Goal: Information Seeking & Learning: Learn about a topic

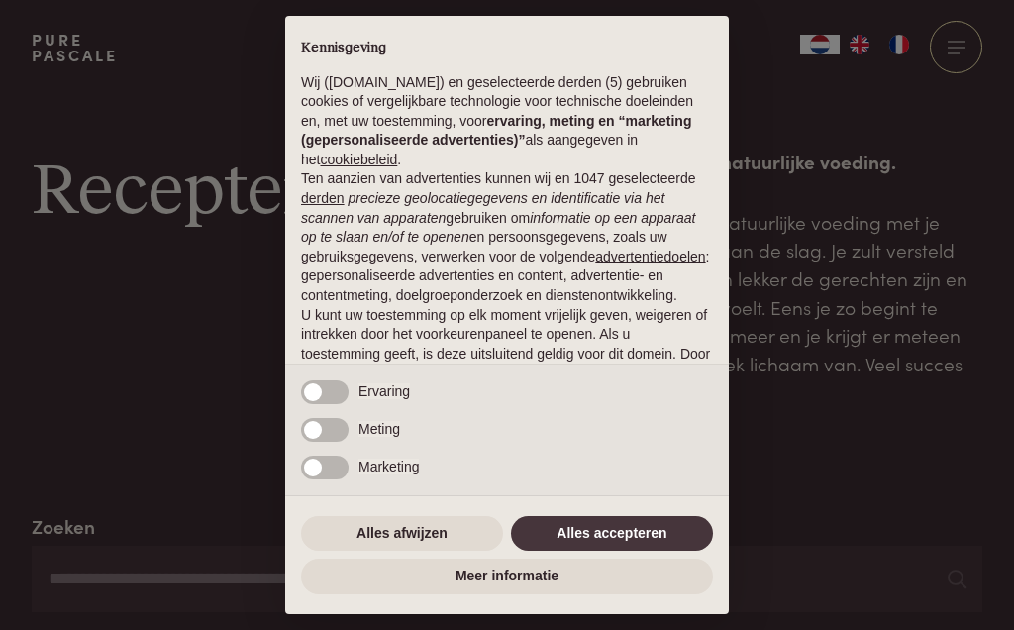
click at [626, 529] on button "Alles accepteren" at bounding box center [612, 534] width 202 height 36
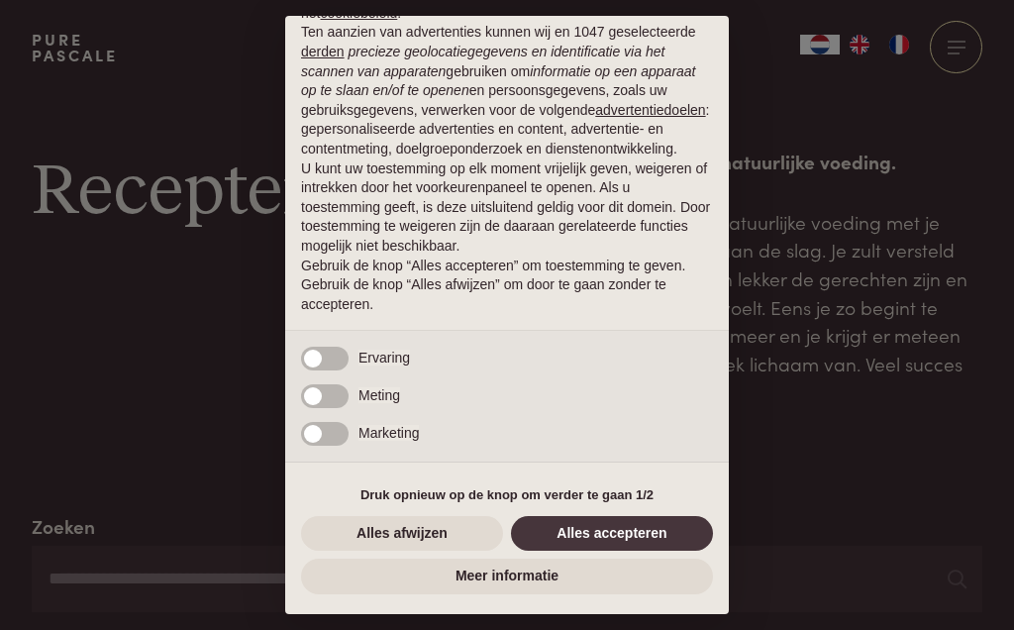
click at [613, 533] on button "Alles accepteren" at bounding box center [612, 534] width 202 height 36
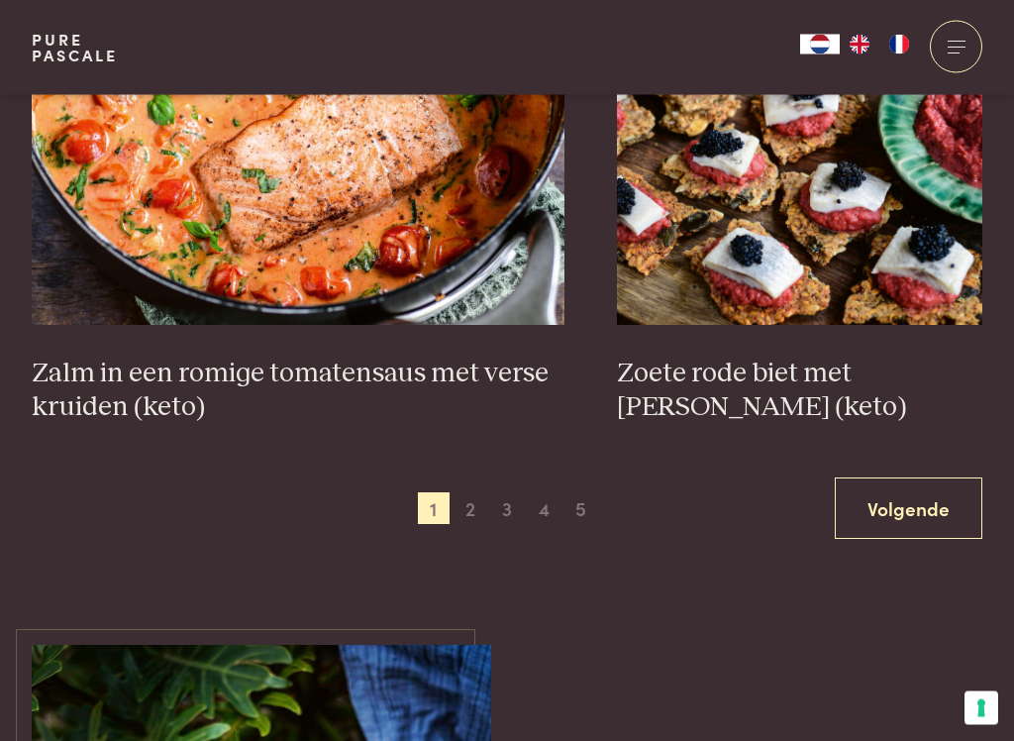
scroll to position [3683, 0]
click at [467, 512] on span "2" at bounding box center [471, 508] width 32 height 32
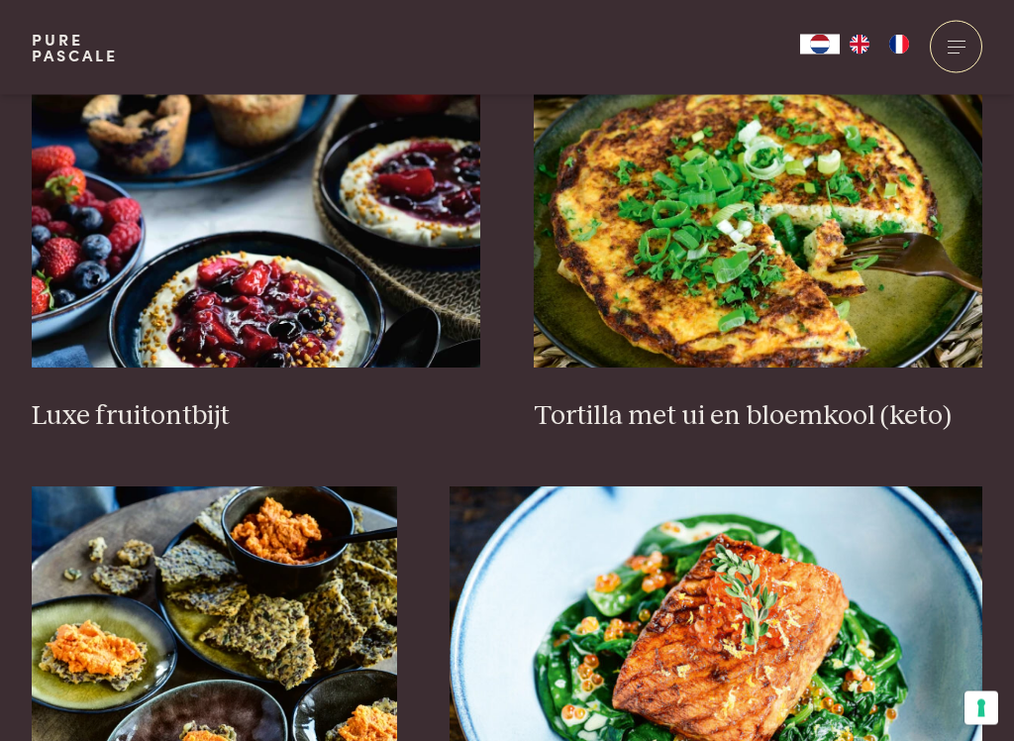
scroll to position [2505, 0]
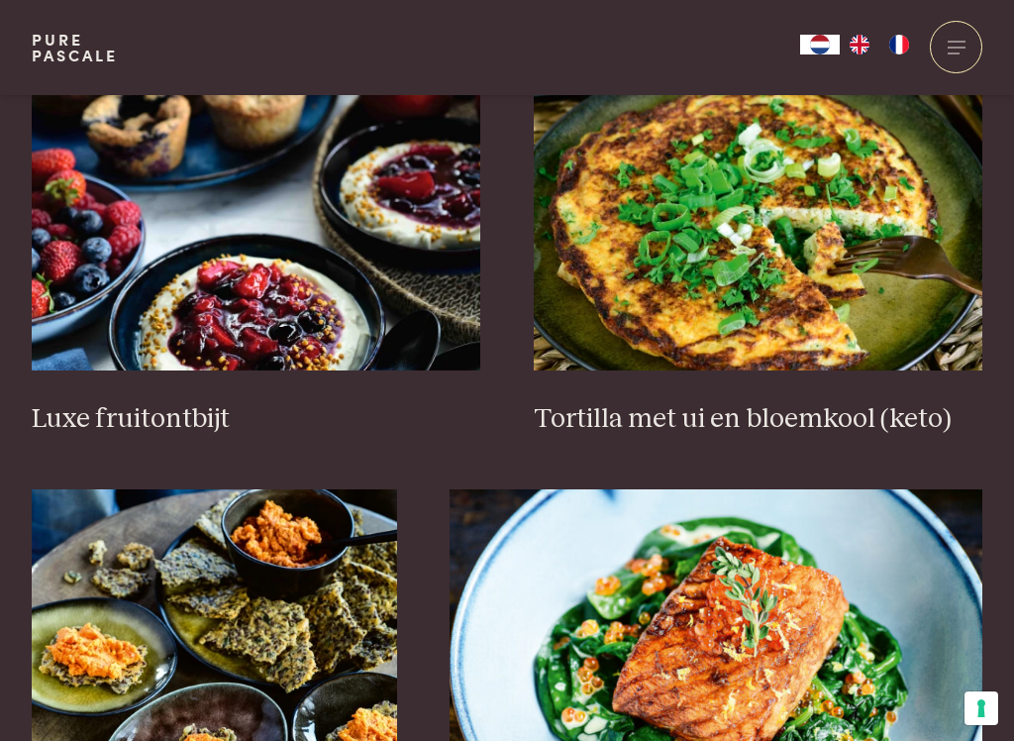
click at [127, 285] on img at bounding box center [257, 172] width 450 height 396
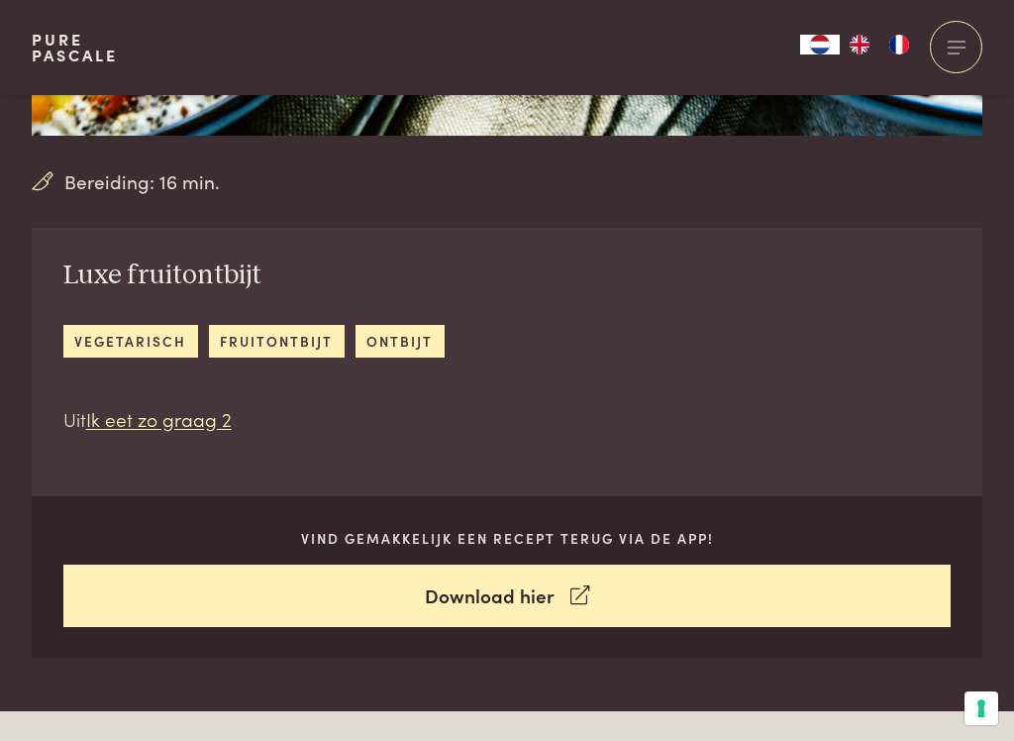
scroll to position [542, 0]
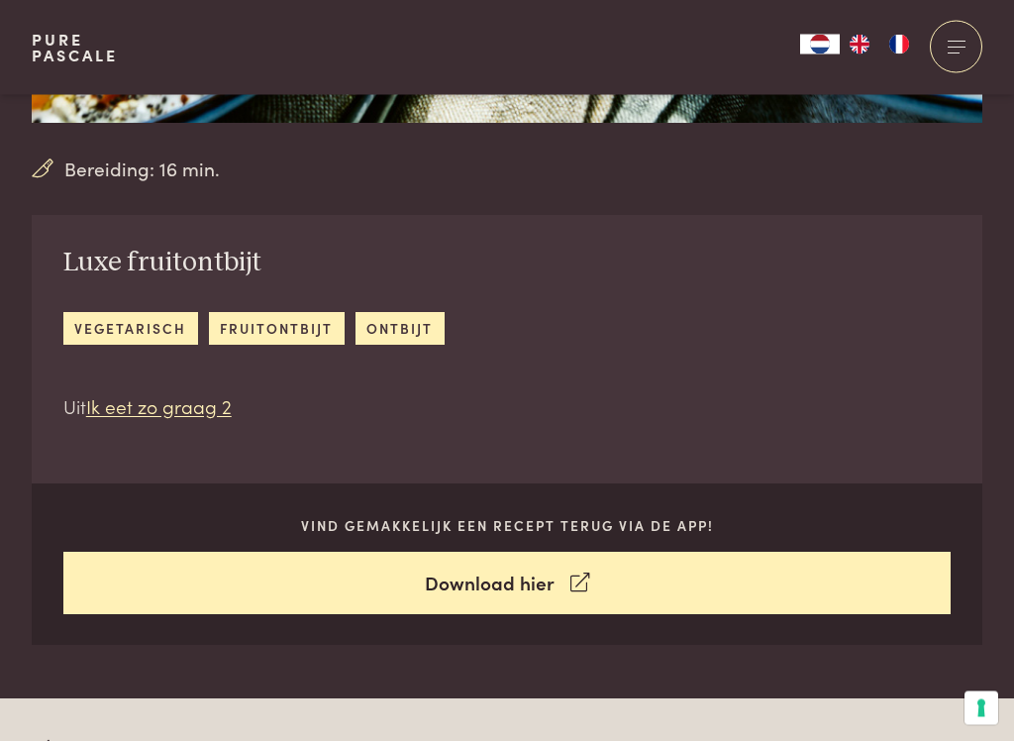
click at [549, 586] on link "Download hier" at bounding box center [507, 584] width 888 height 62
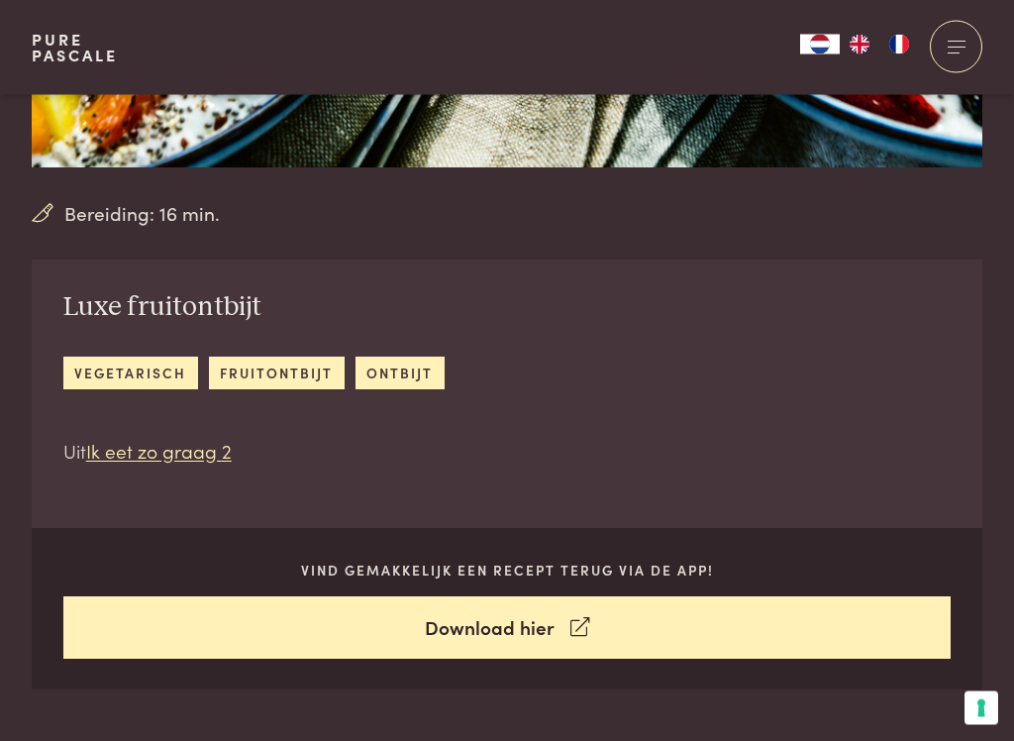
scroll to position [498, 0]
click at [272, 371] on link "fruitontbijt" at bounding box center [277, 372] width 136 height 33
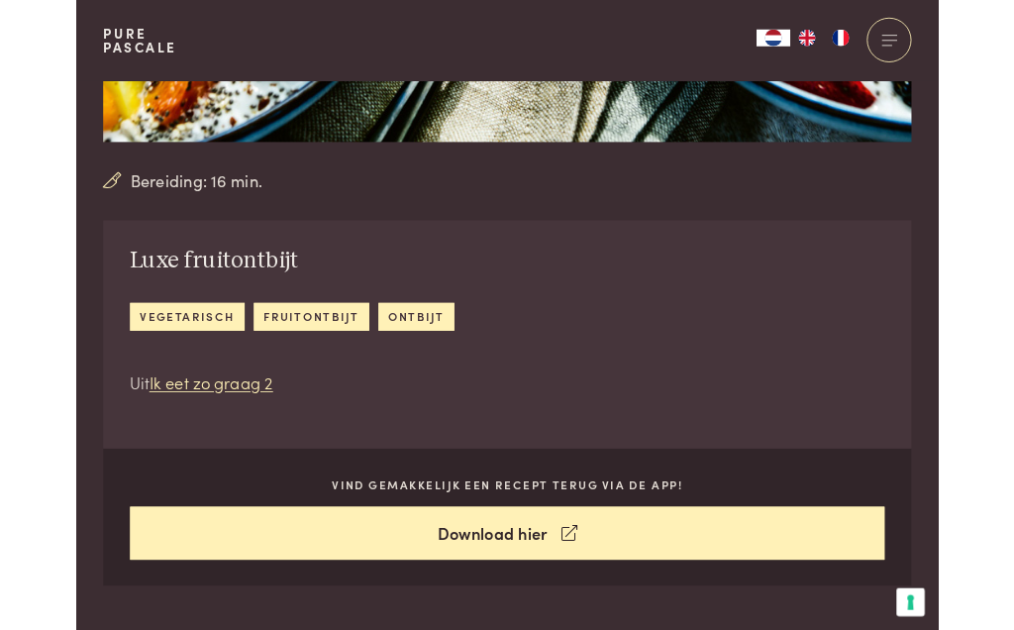
scroll to position [0, 0]
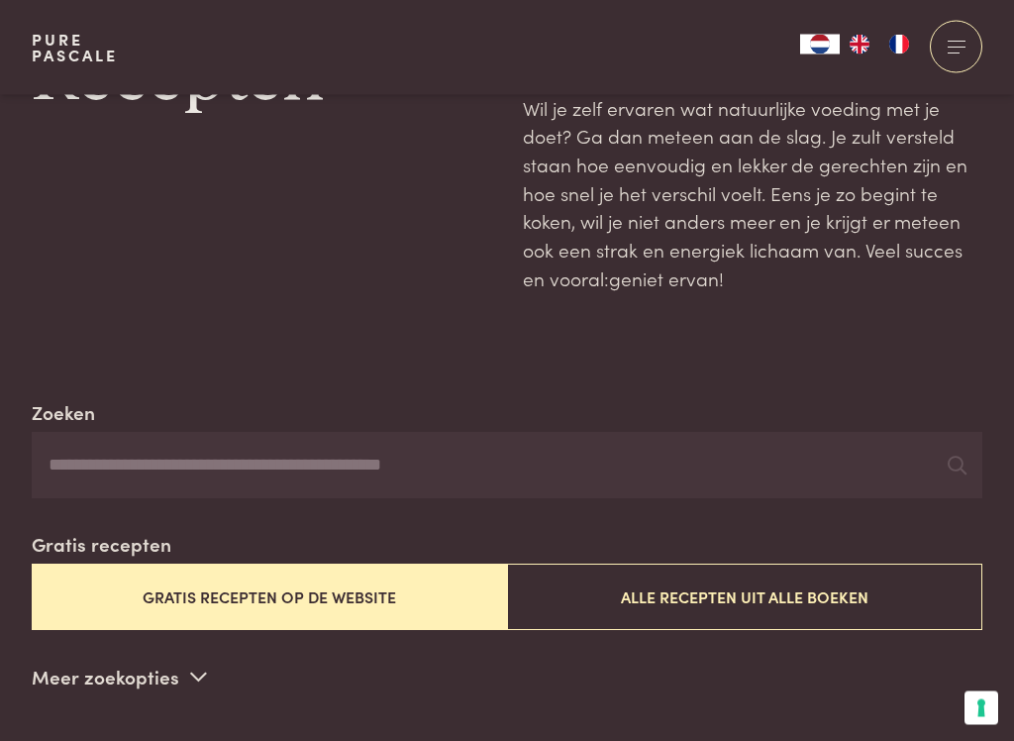
scroll to position [114, 0]
click at [328, 591] on button "Gratis recepten op de website" at bounding box center [269, 596] width 475 height 66
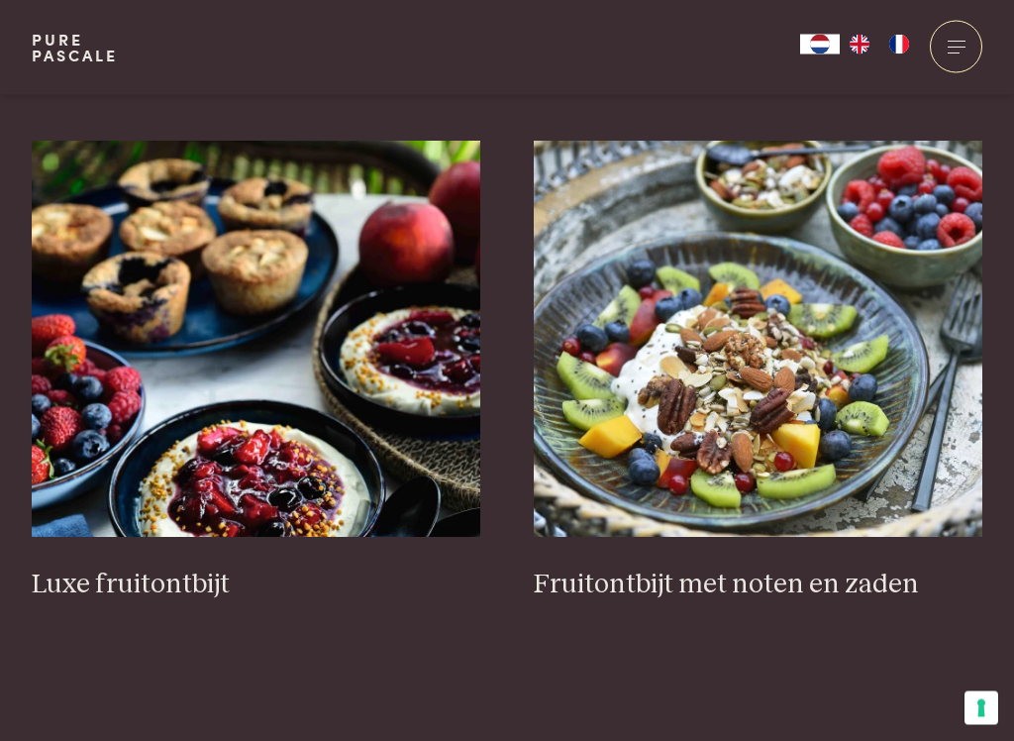
scroll to position [731, 0]
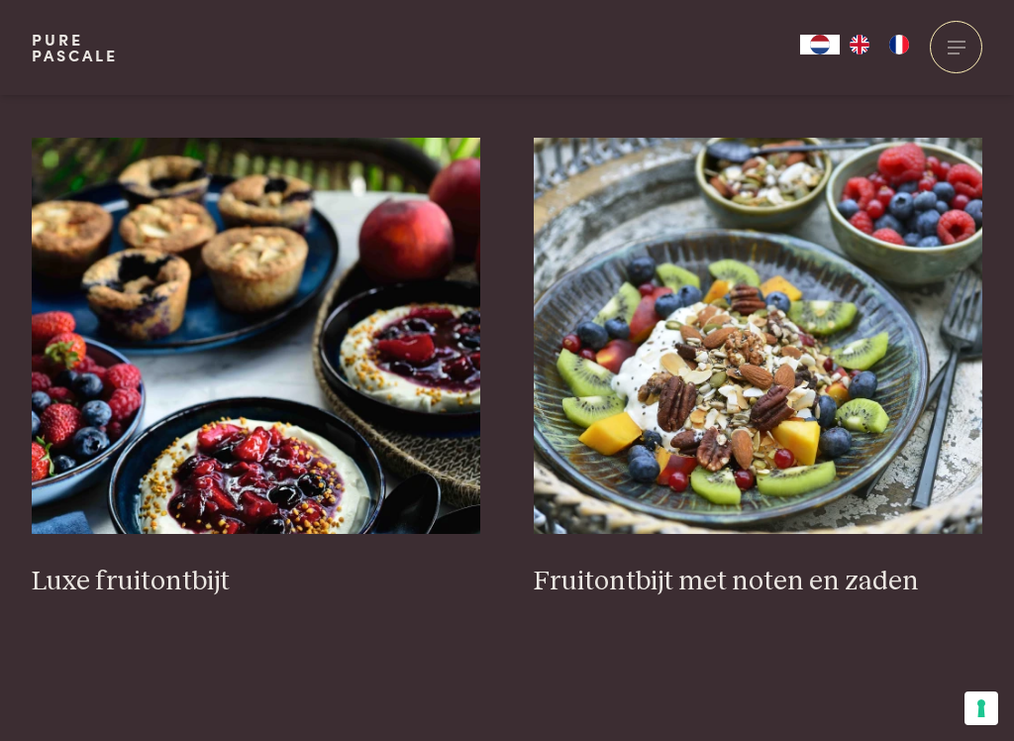
click at [301, 431] on img at bounding box center [257, 336] width 450 height 396
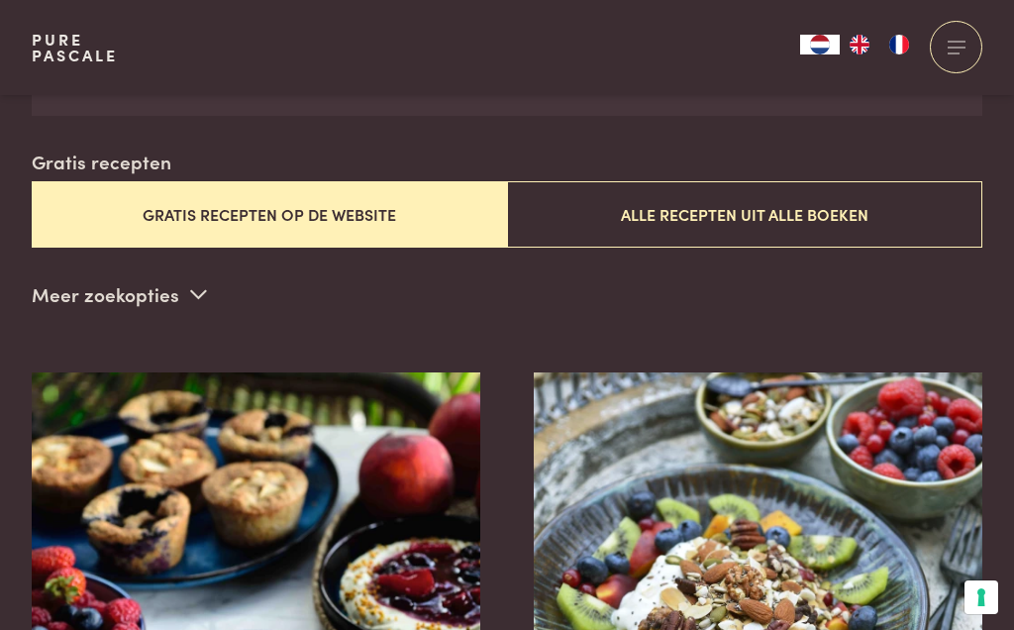
scroll to position [434, 0]
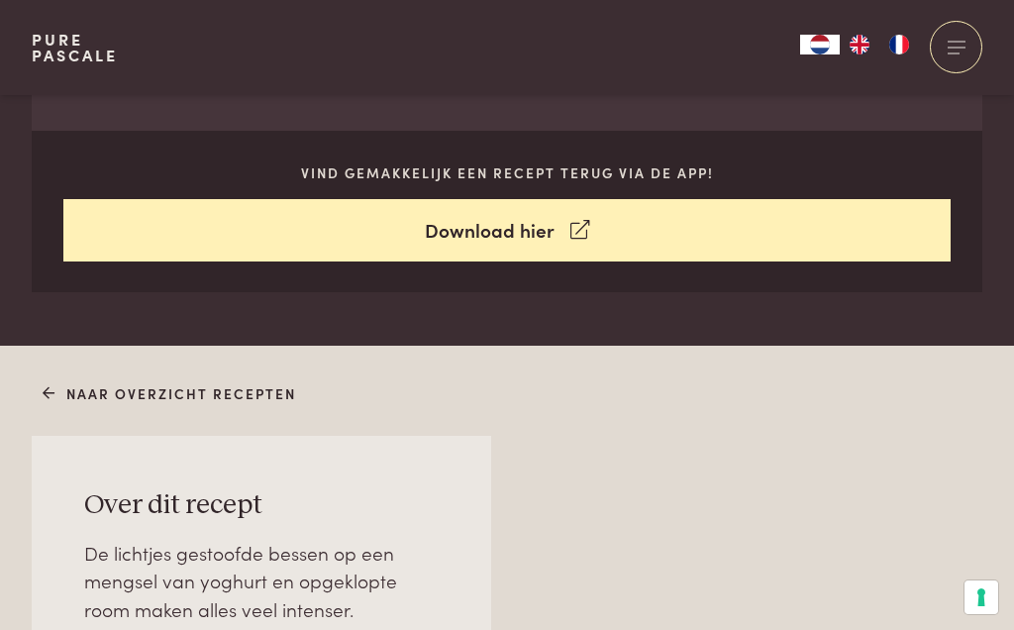
scroll to position [881, 0]
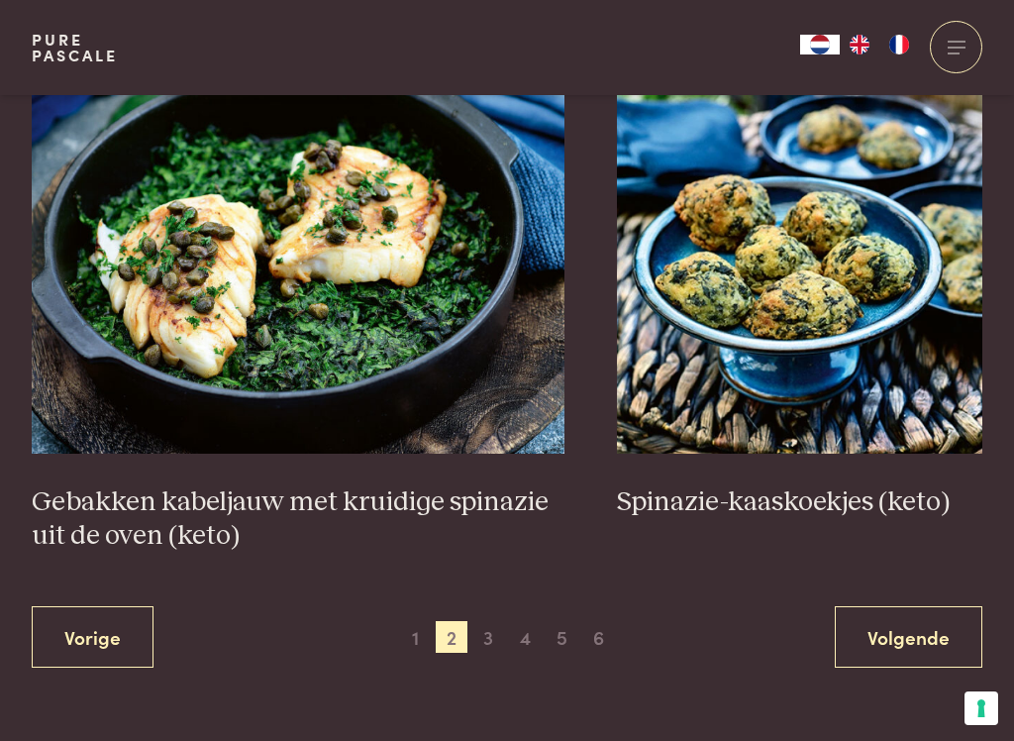
scroll to position [3499, 0]
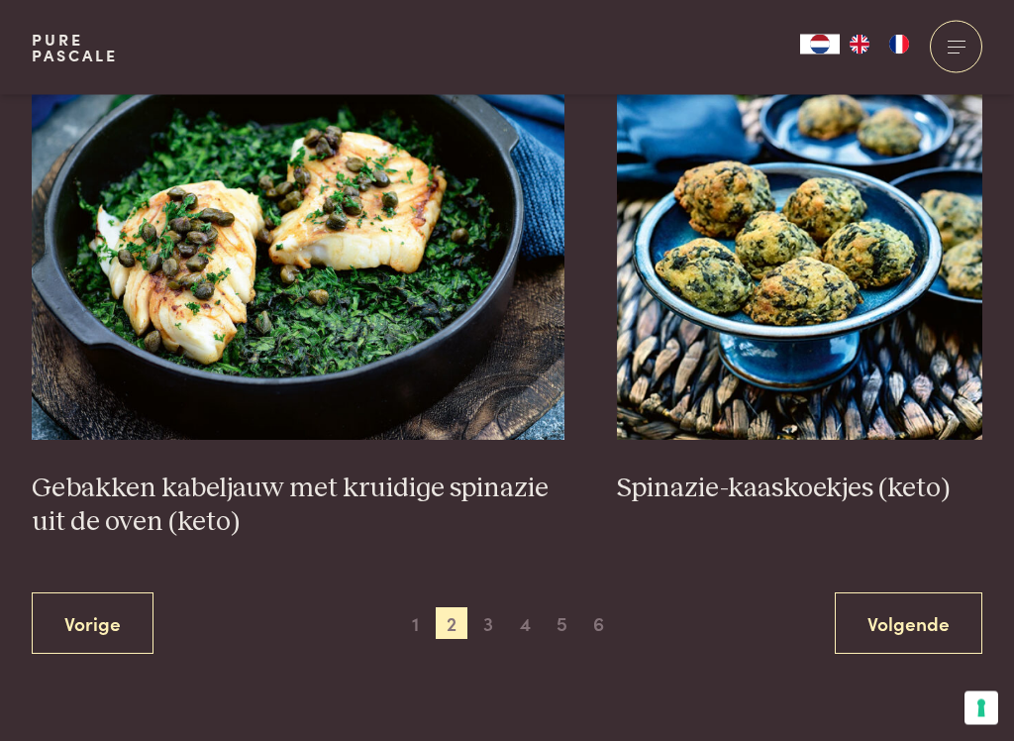
click at [480, 629] on span "3" at bounding box center [488, 624] width 32 height 32
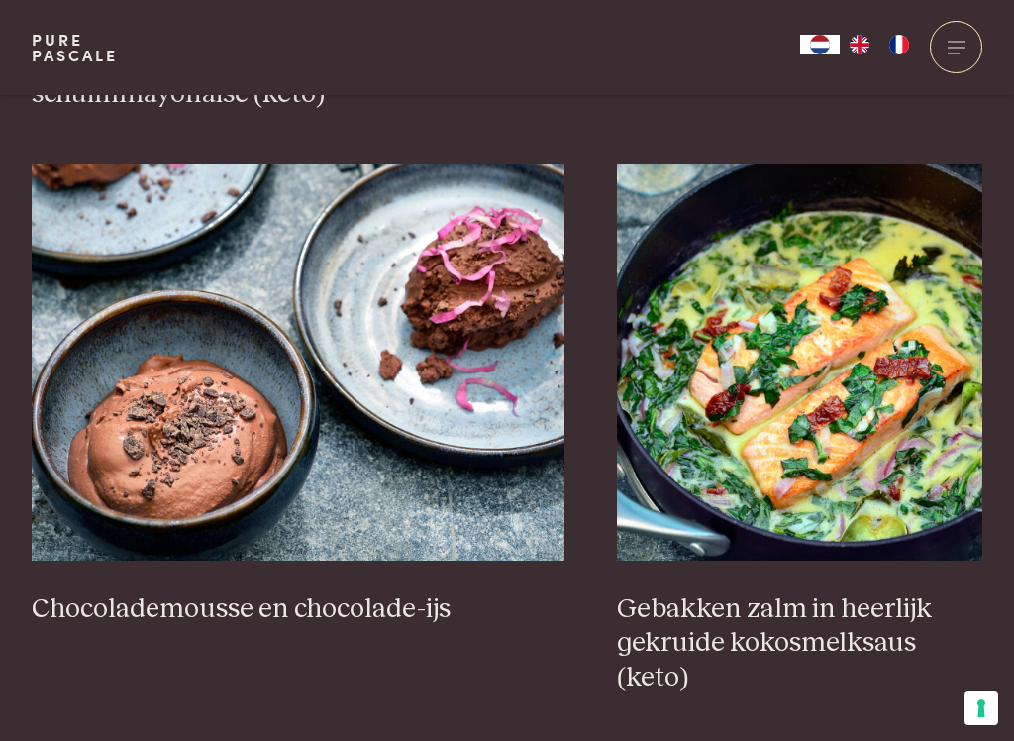
scroll to position [1871, 0]
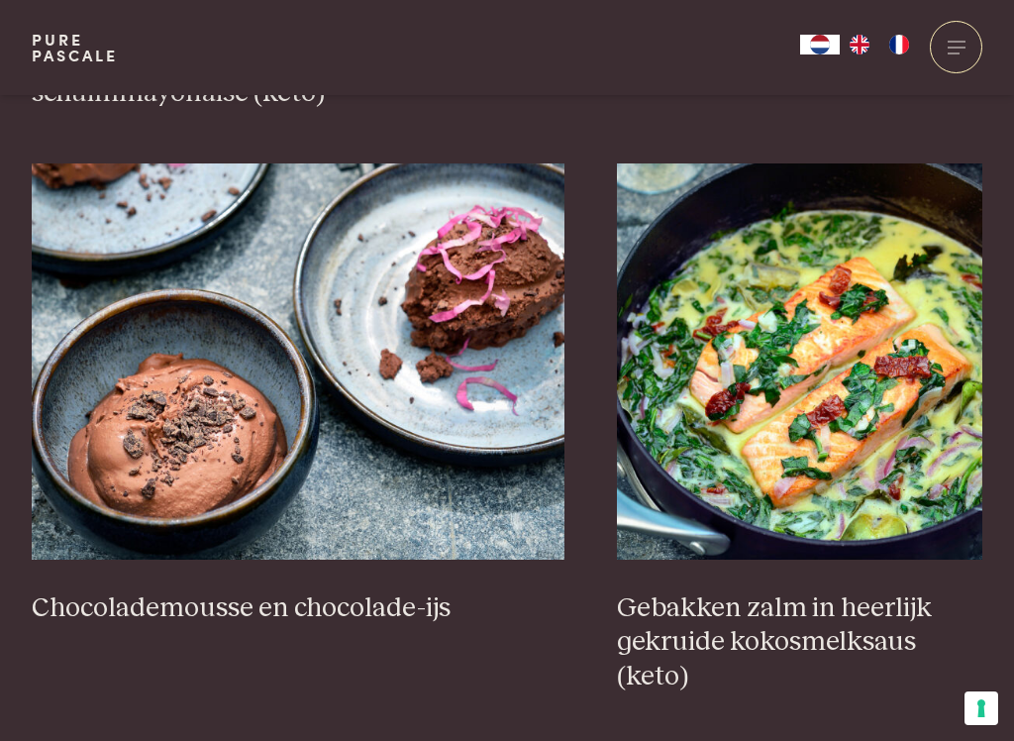
click at [308, 385] on img at bounding box center [298, 361] width 533 height 396
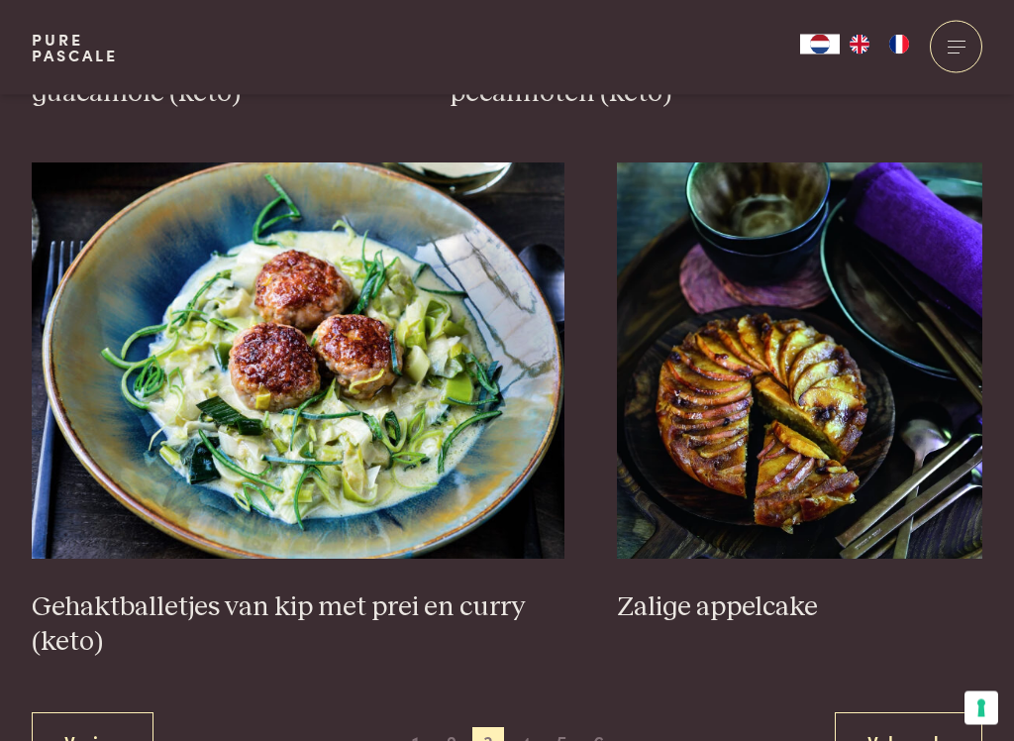
scroll to position [3564, 0]
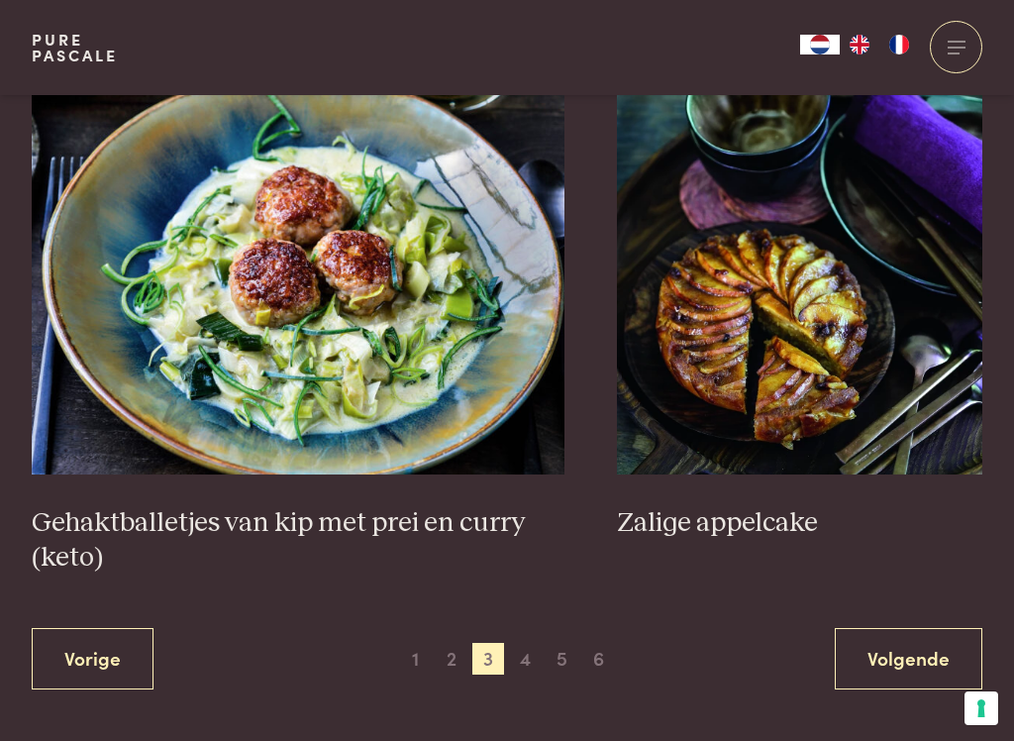
click at [530, 629] on span "4" at bounding box center [526, 659] width 32 height 32
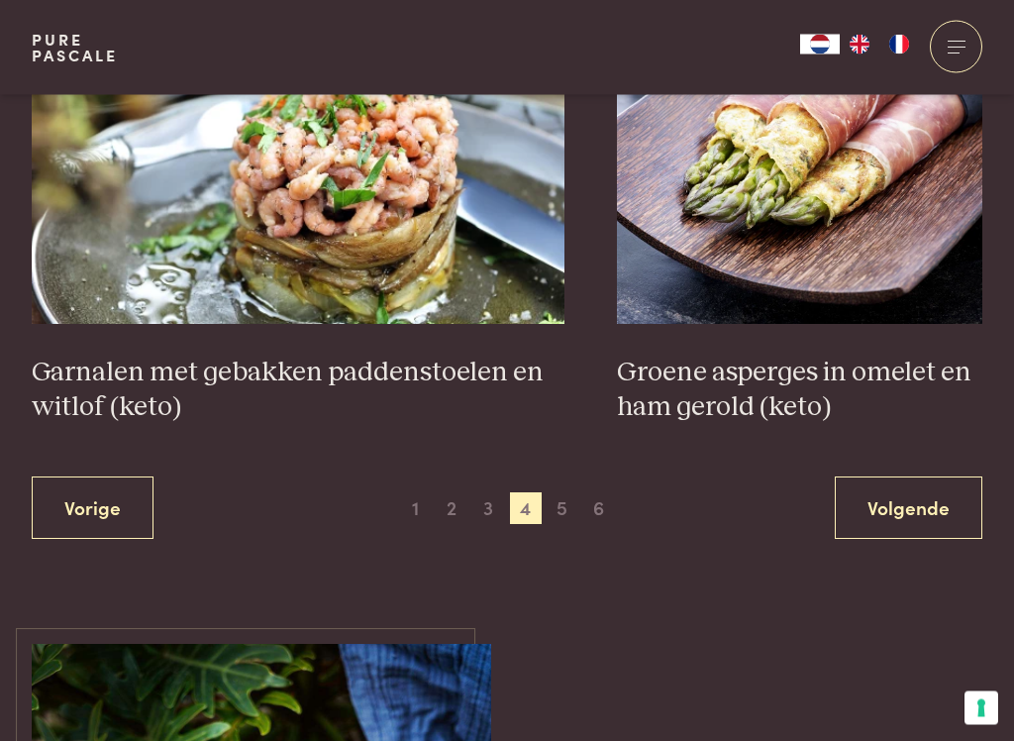
scroll to position [3619, 0]
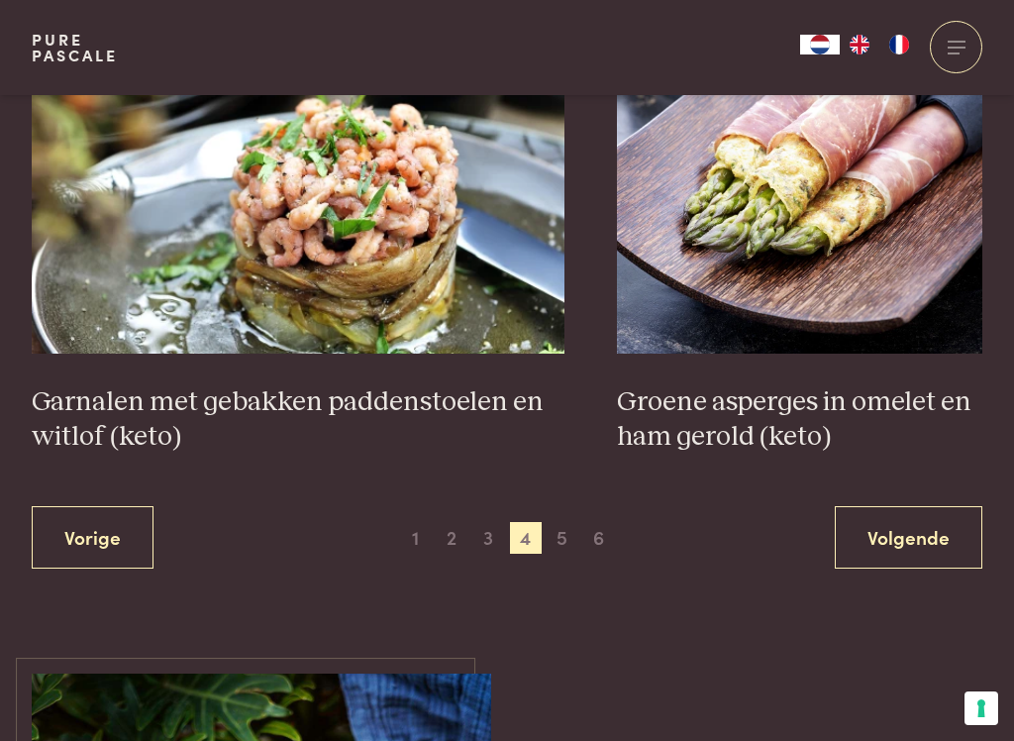
click at [561, 532] on span "5" at bounding box center [563, 538] width 32 height 32
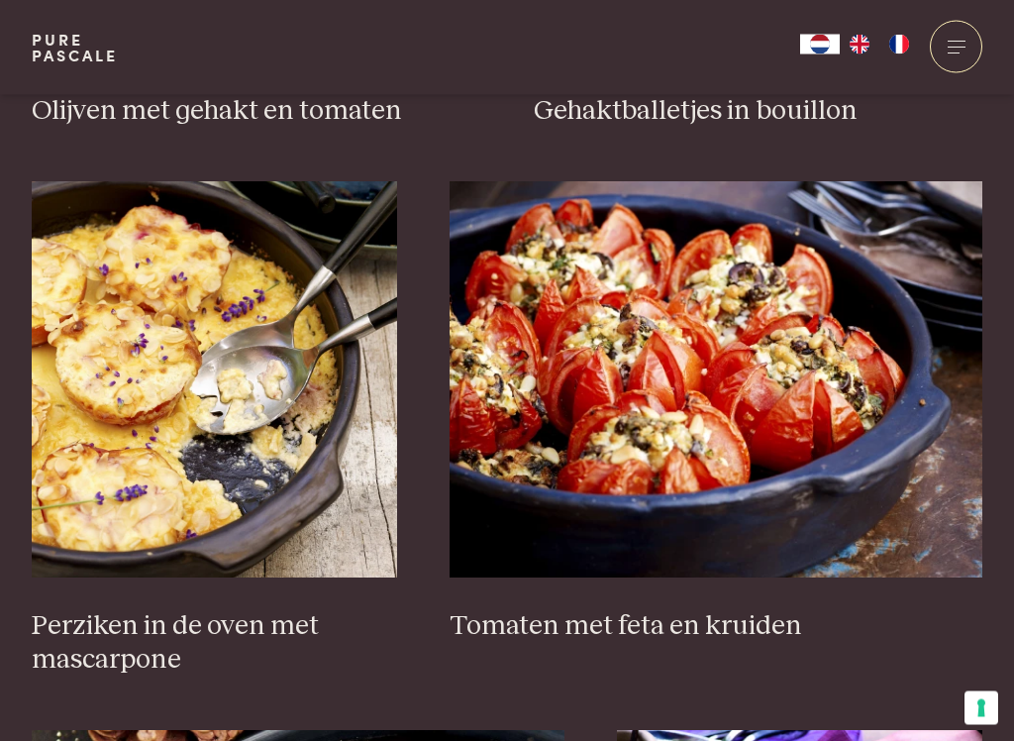
scroll to position [2881, 0]
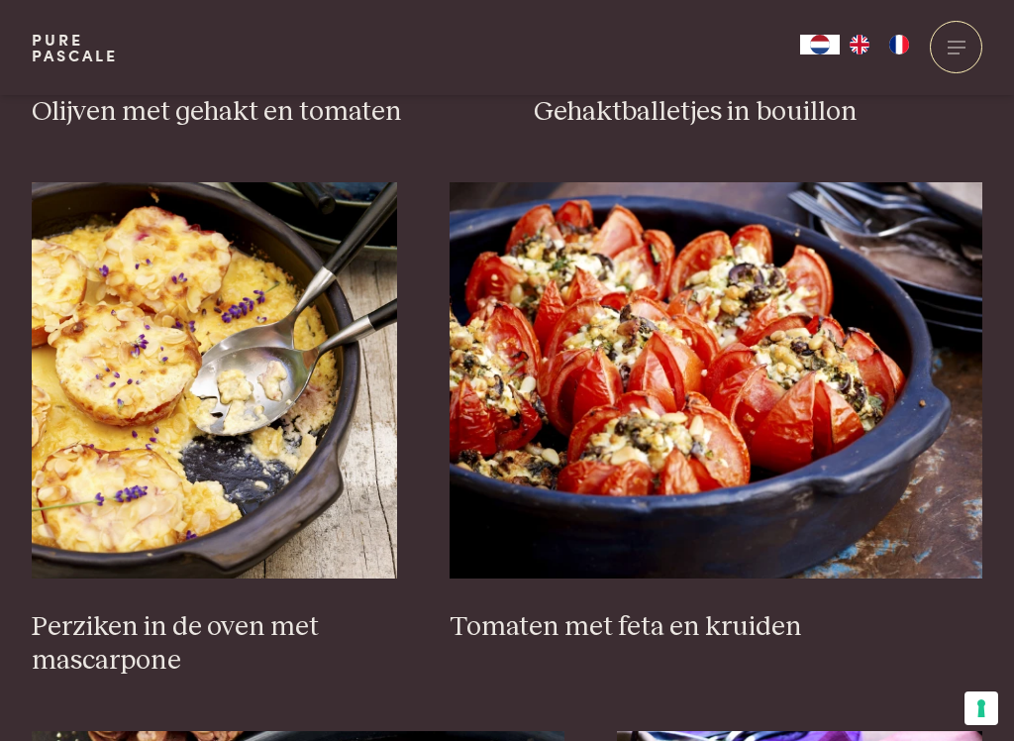
click at [746, 382] on img at bounding box center [716, 380] width 533 height 396
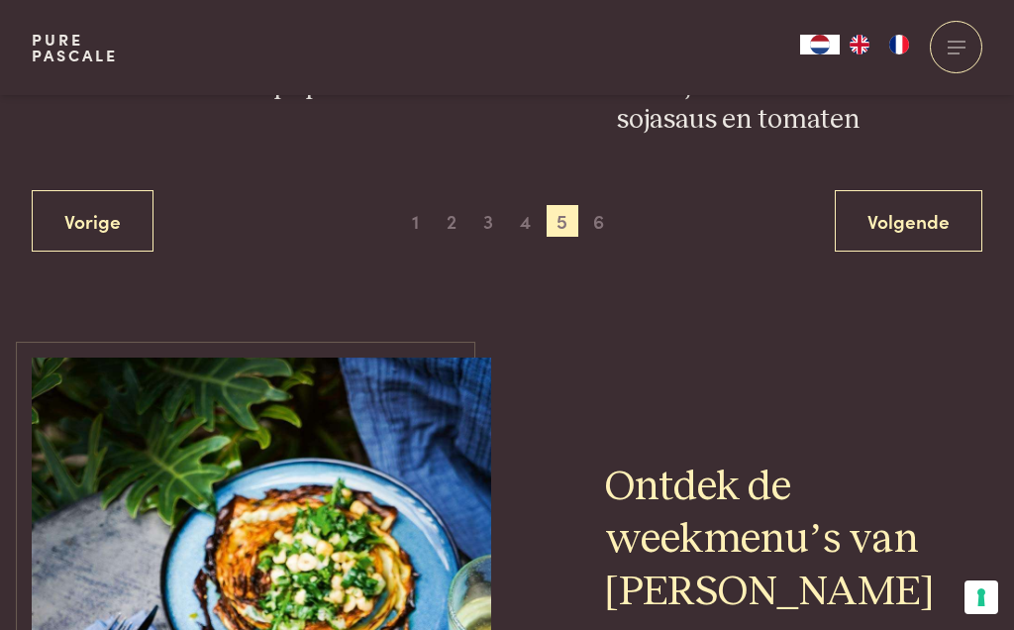
scroll to position [3969, 0]
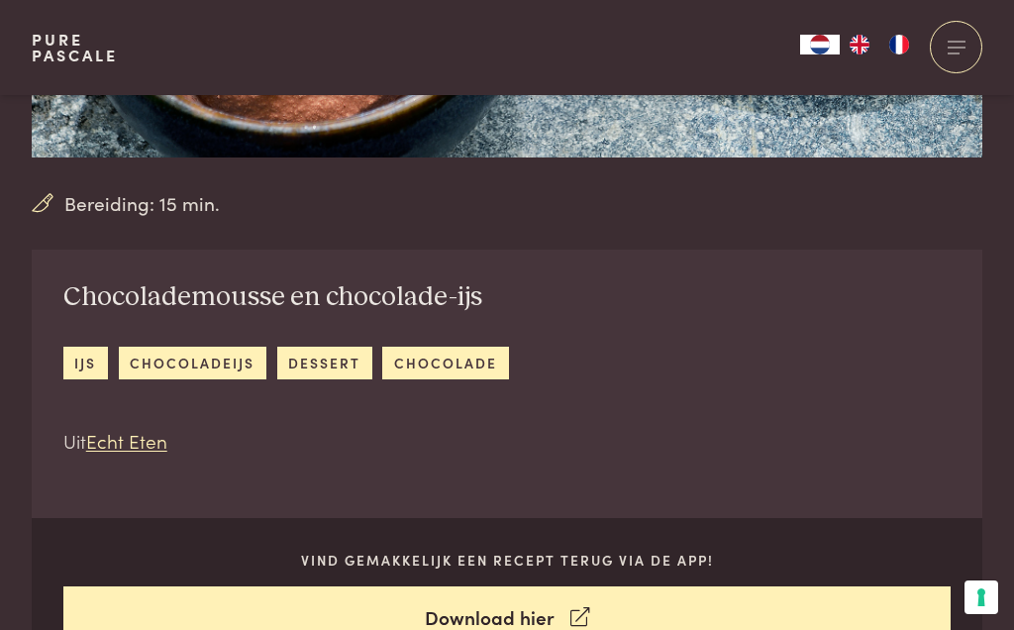
scroll to position [502, 0]
